Goal: Submit feedback/report problem

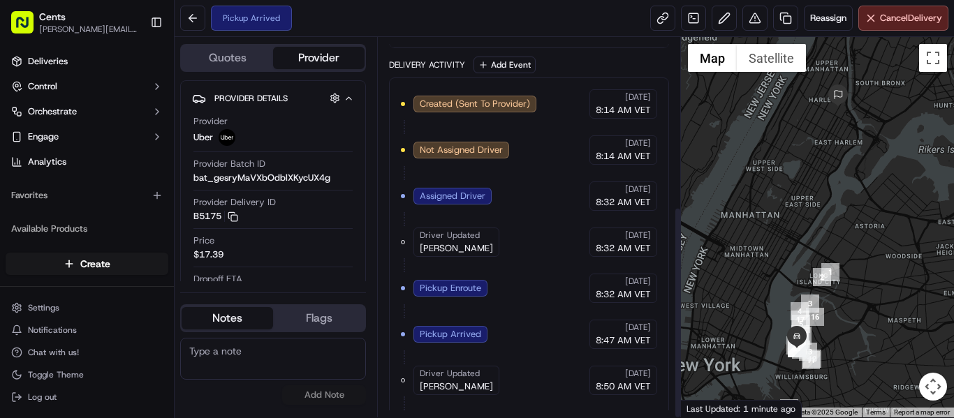
scroll to position [301, 0]
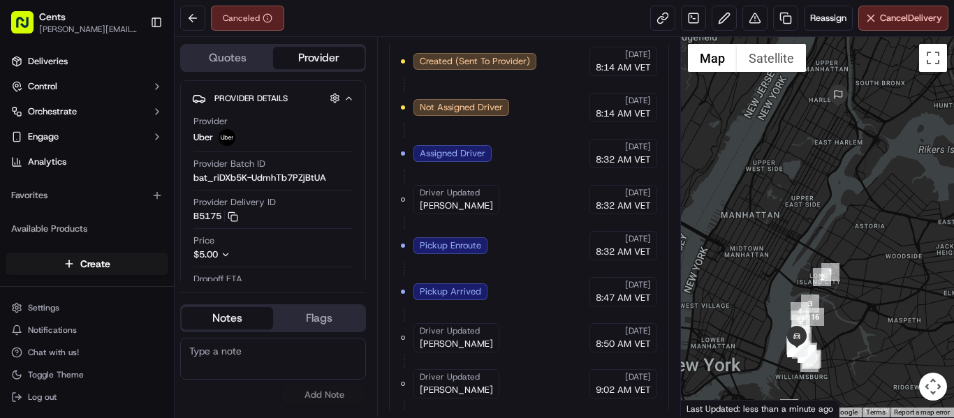
click at [643, 256] on span "8:32 AM VET" at bounding box center [623, 252] width 55 height 13
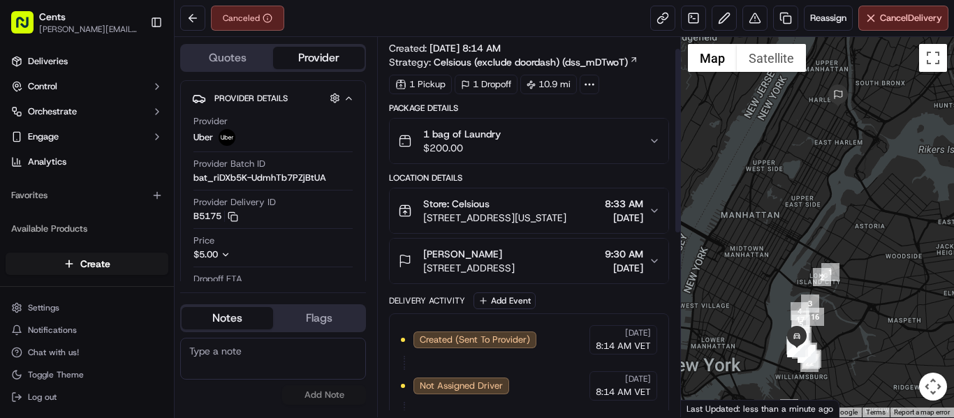
scroll to position [0, 0]
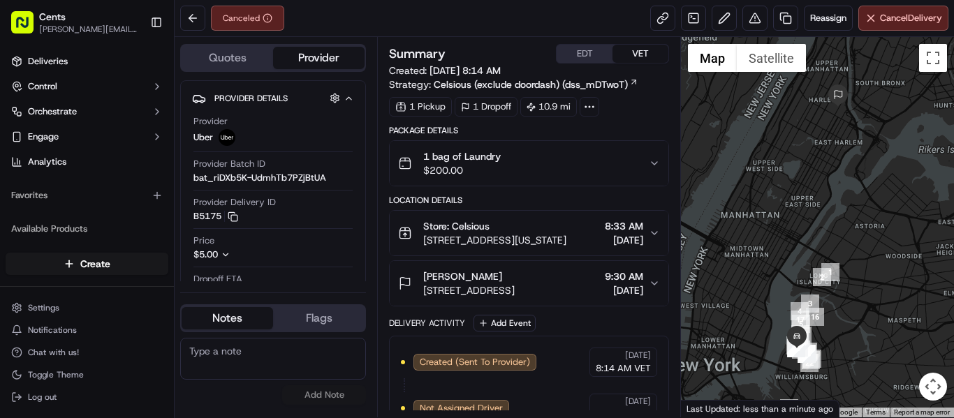
click at [601, 159] on div "1 bag of Laundry $200.00" at bounding box center [523, 163] width 251 height 28
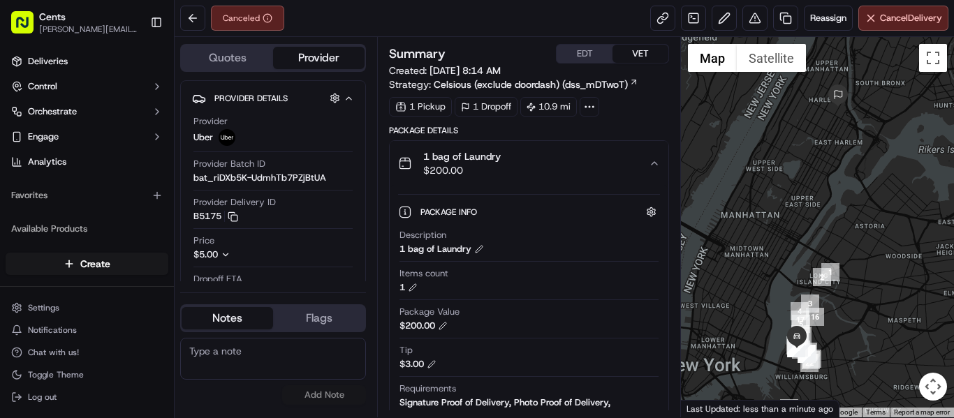
click at [604, 163] on div "1 bag of Laundry $200.00" at bounding box center [523, 163] width 251 height 28
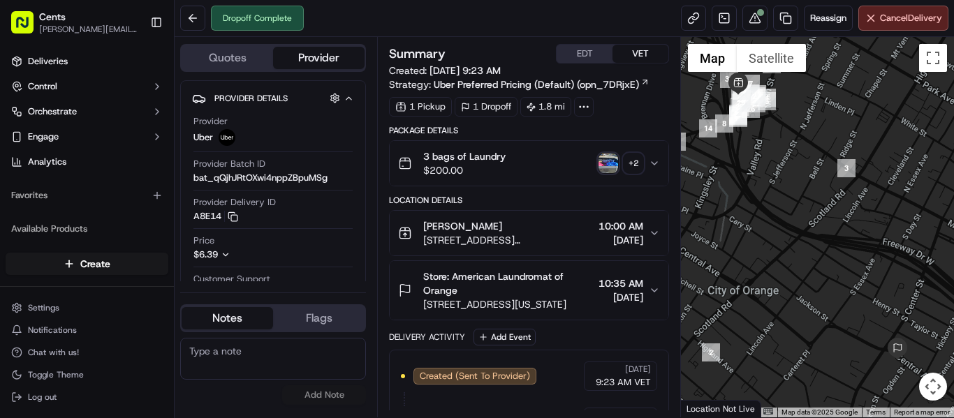
click at [610, 162] on img "button" at bounding box center [608, 164] width 20 height 20
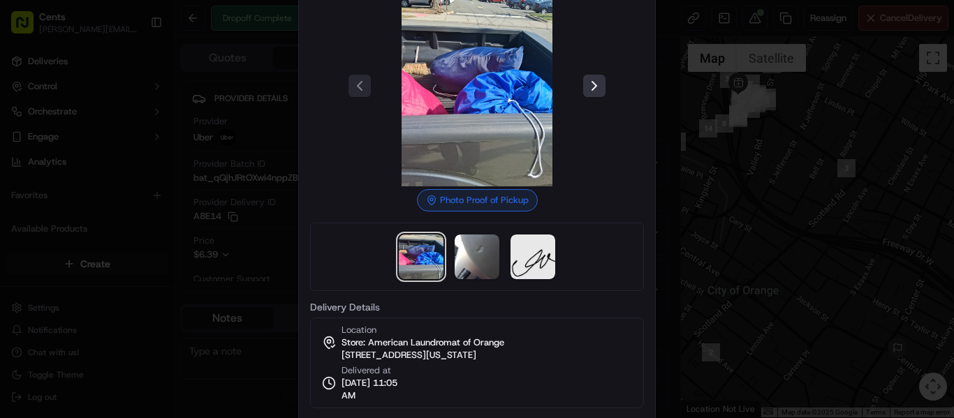
click at [585, 94] on button at bounding box center [594, 86] width 22 height 22
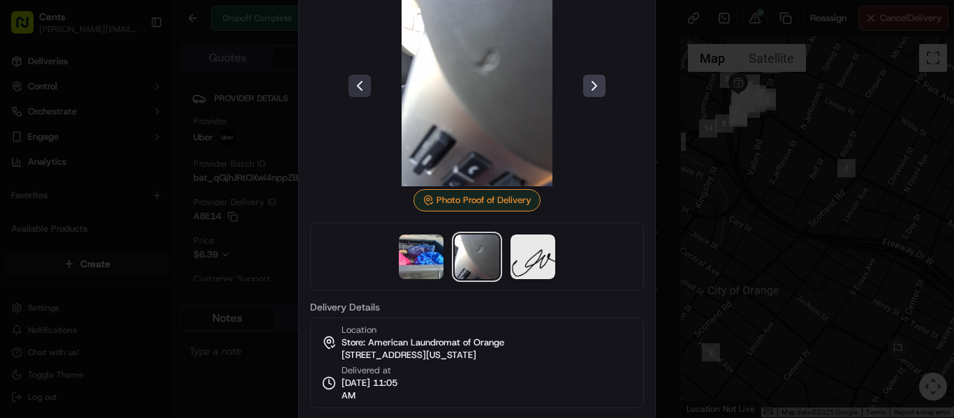
click at [356, 84] on button at bounding box center [359, 86] width 22 height 22
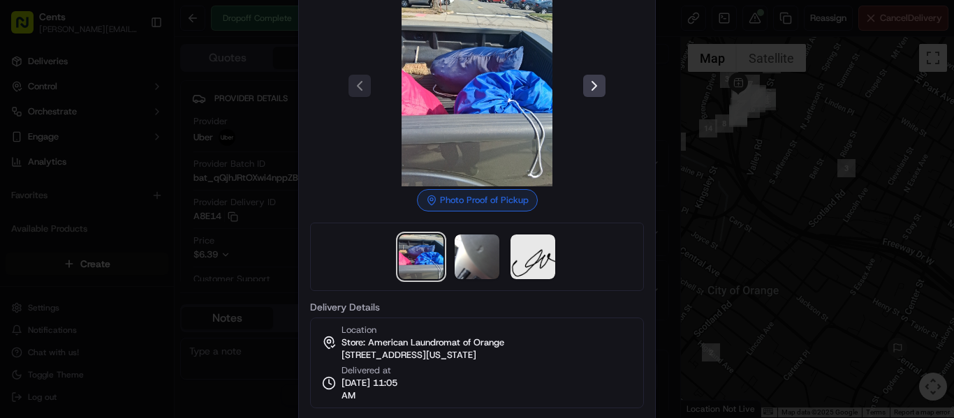
click at [752, 200] on div at bounding box center [477, 209] width 954 height 418
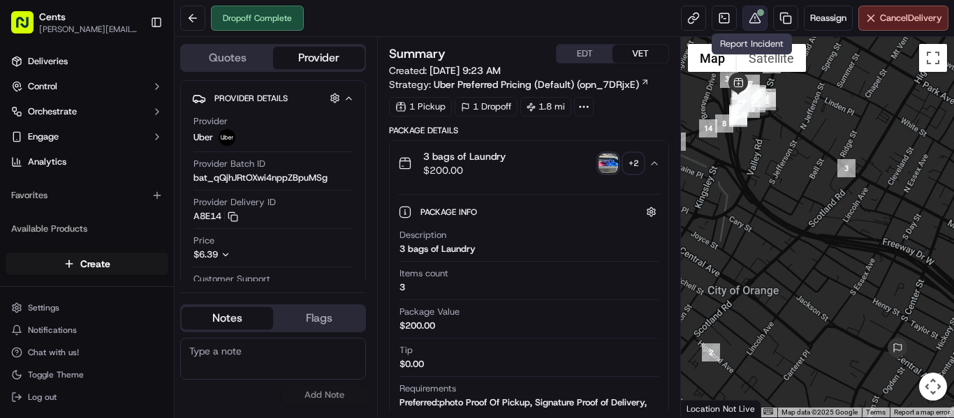
click at [751, 19] on button at bounding box center [754, 18] width 25 height 25
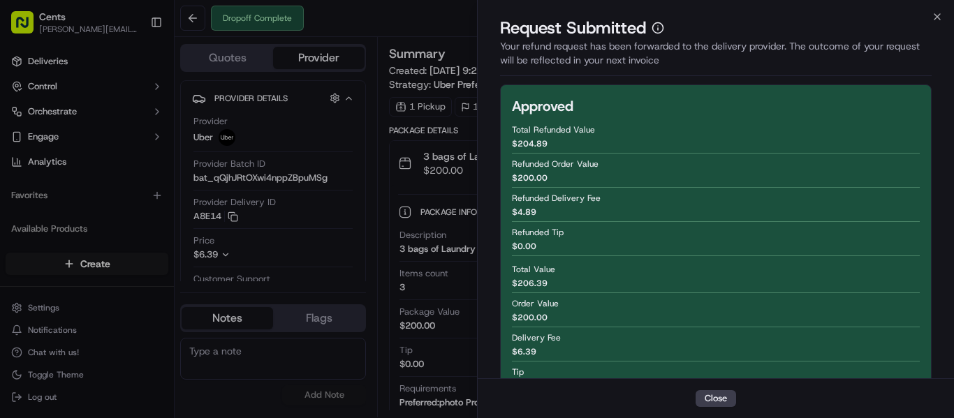
click at [928, 18] on div "Request Submitted" at bounding box center [716, 28] width 432 height 22
click at [933, 19] on icon "button" at bounding box center [937, 16] width 11 height 11
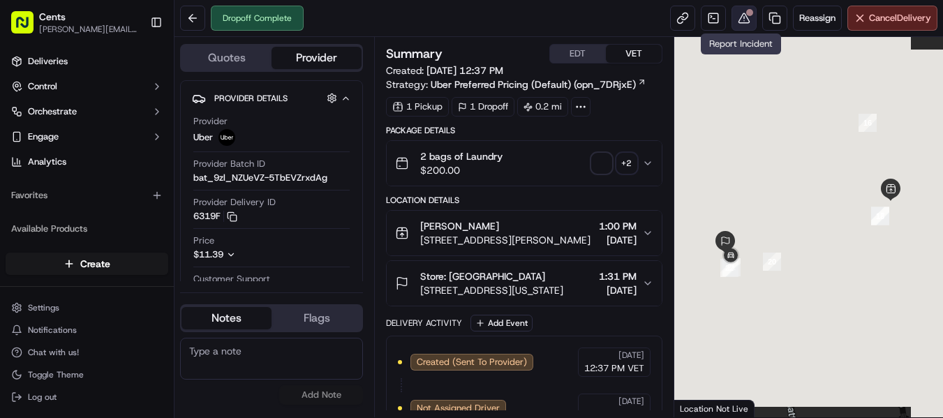
click at [732, 17] on button at bounding box center [744, 18] width 25 height 25
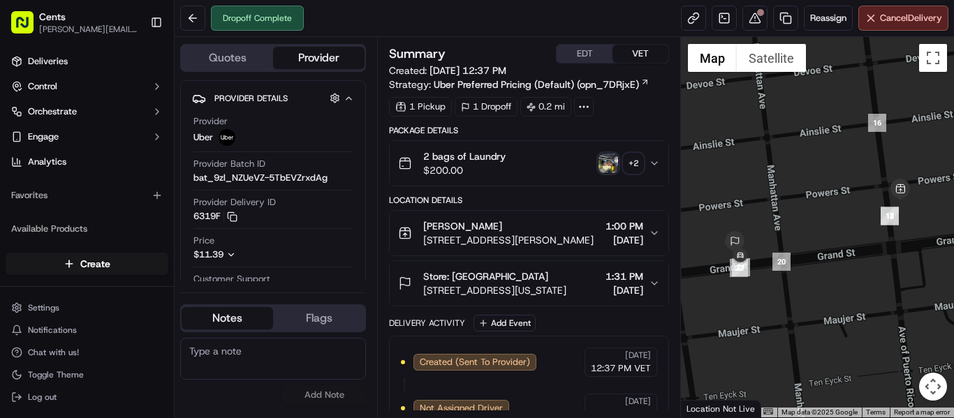
click at [603, 165] on img "button" at bounding box center [608, 164] width 20 height 20
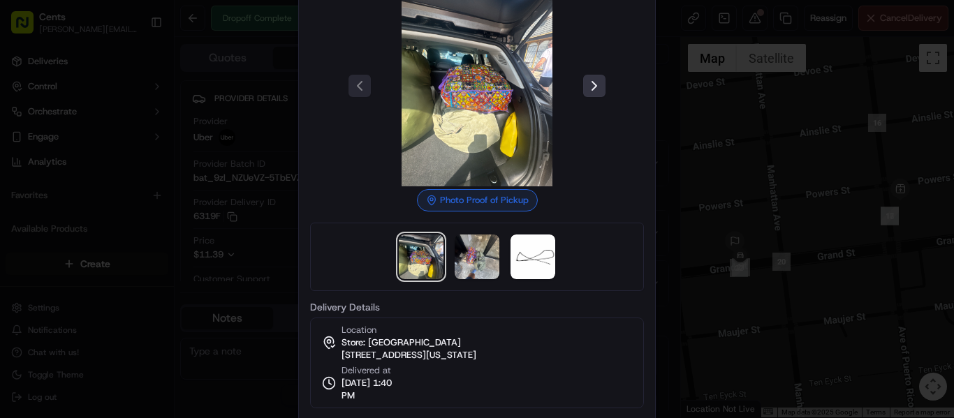
click at [589, 80] on button at bounding box center [594, 86] width 22 height 22
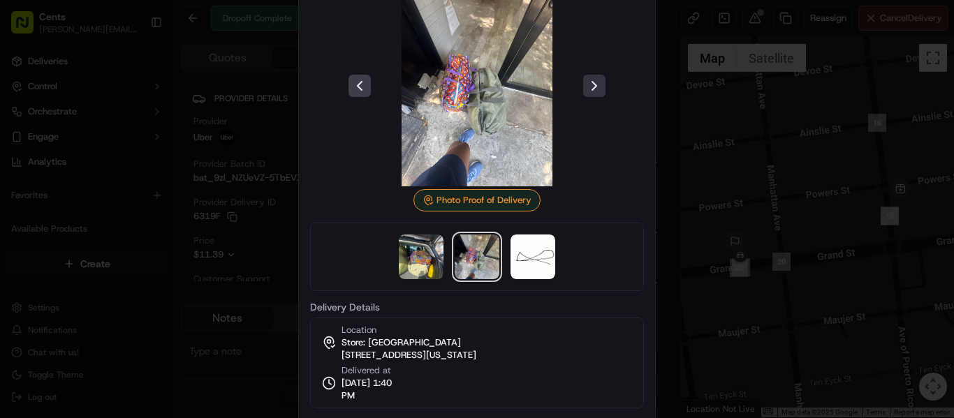
click at [591, 82] on button at bounding box center [594, 86] width 22 height 22
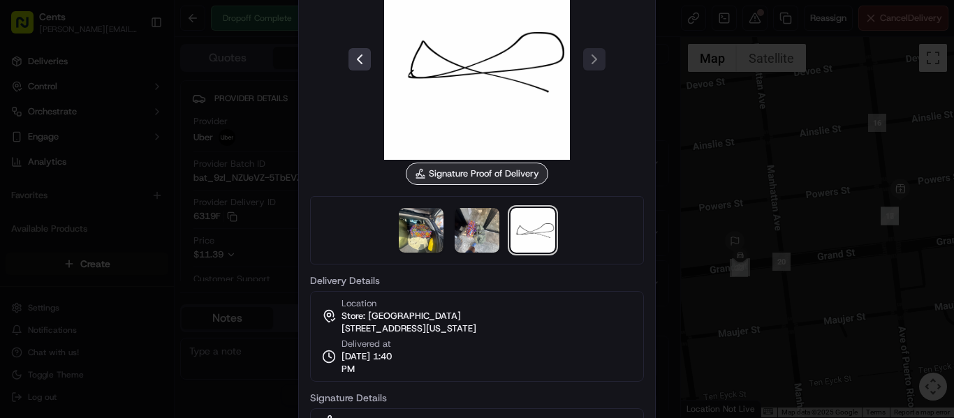
click at [353, 50] on button at bounding box center [359, 59] width 22 height 22
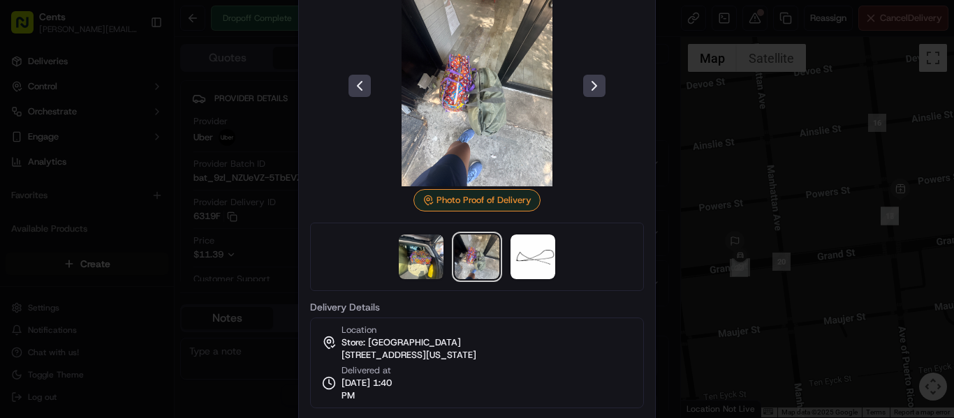
click at [767, 214] on div at bounding box center [477, 209] width 954 height 418
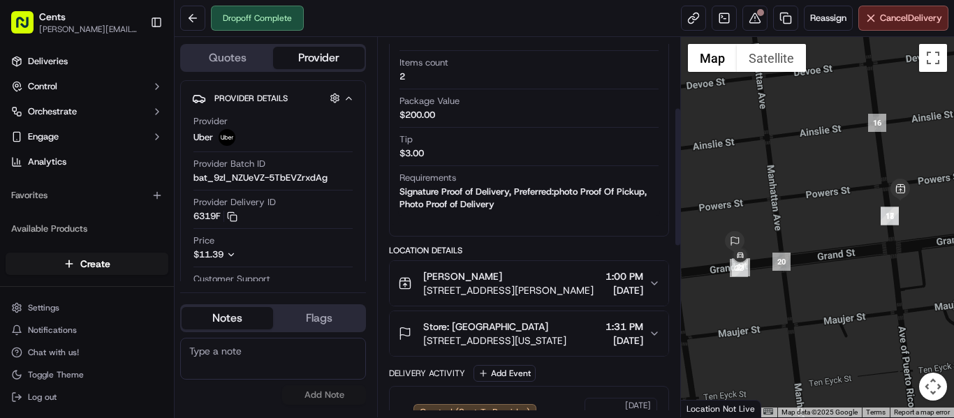
scroll to position [185, 0]
